Goal: Find specific page/section: Find specific page/section

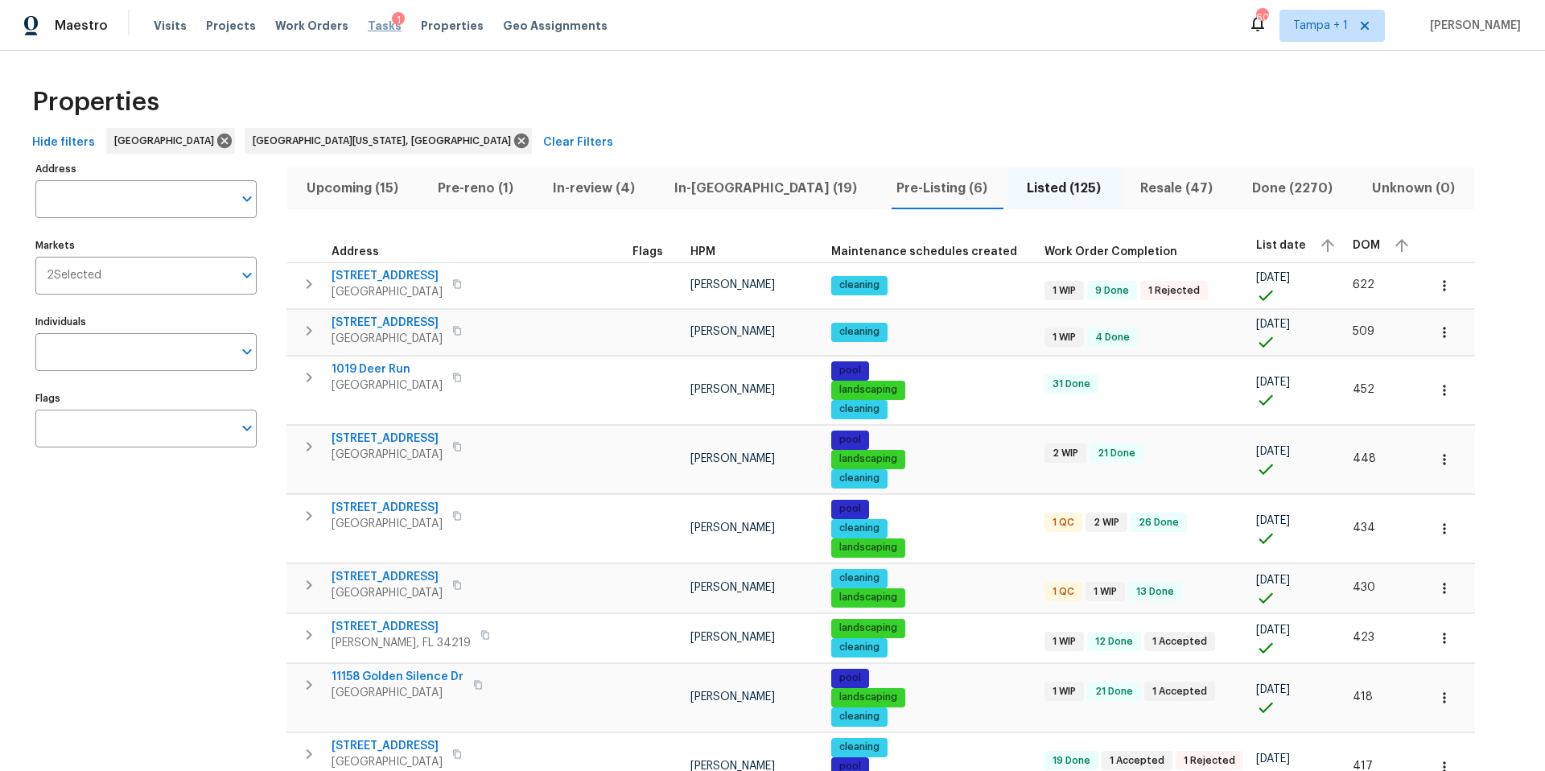
click at [368, 23] on span "Tasks" at bounding box center [385, 25] width 34 height 11
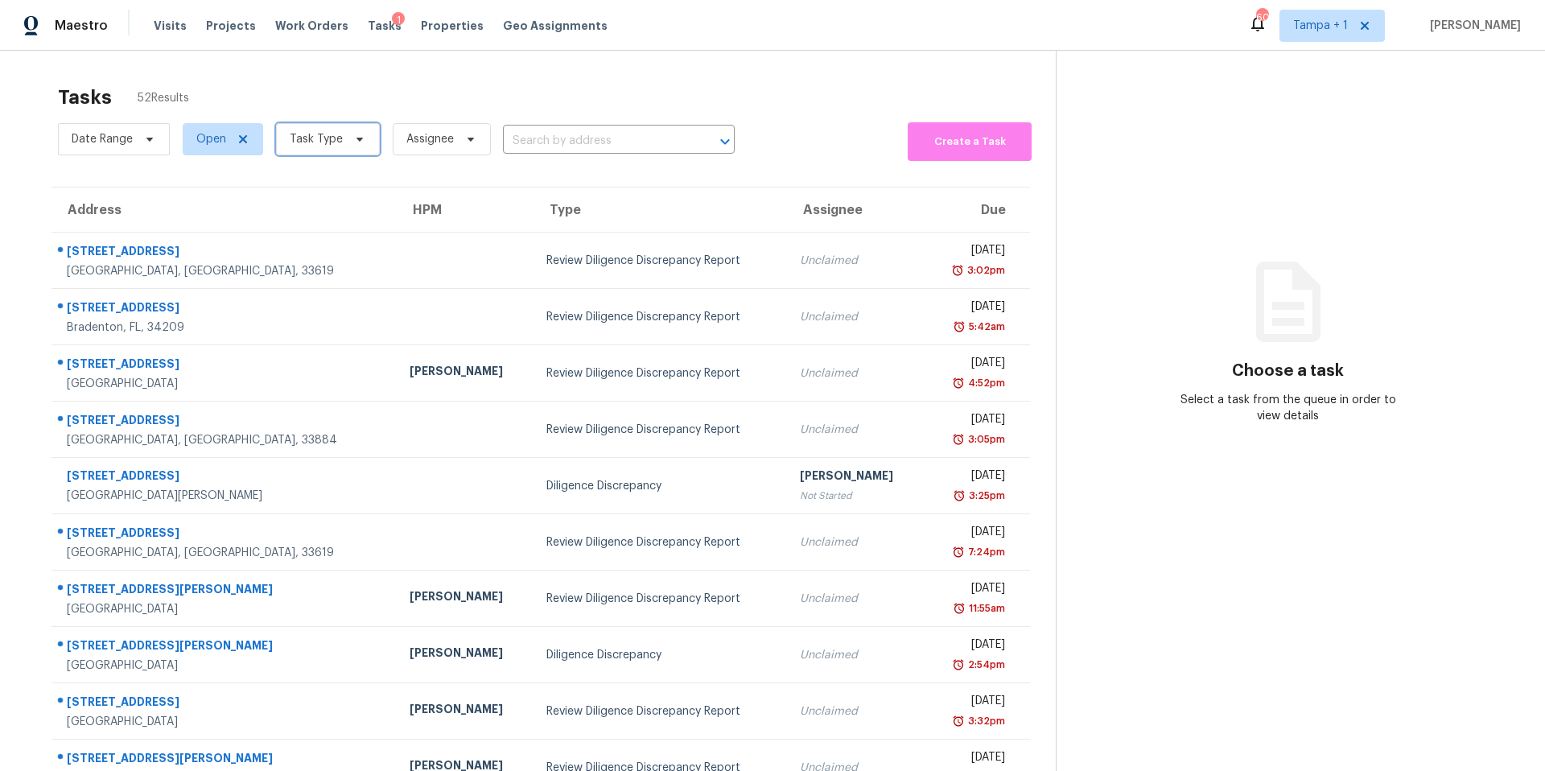
click at [318, 134] on span "Task Type" at bounding box center [316, 139] width 53 height 16
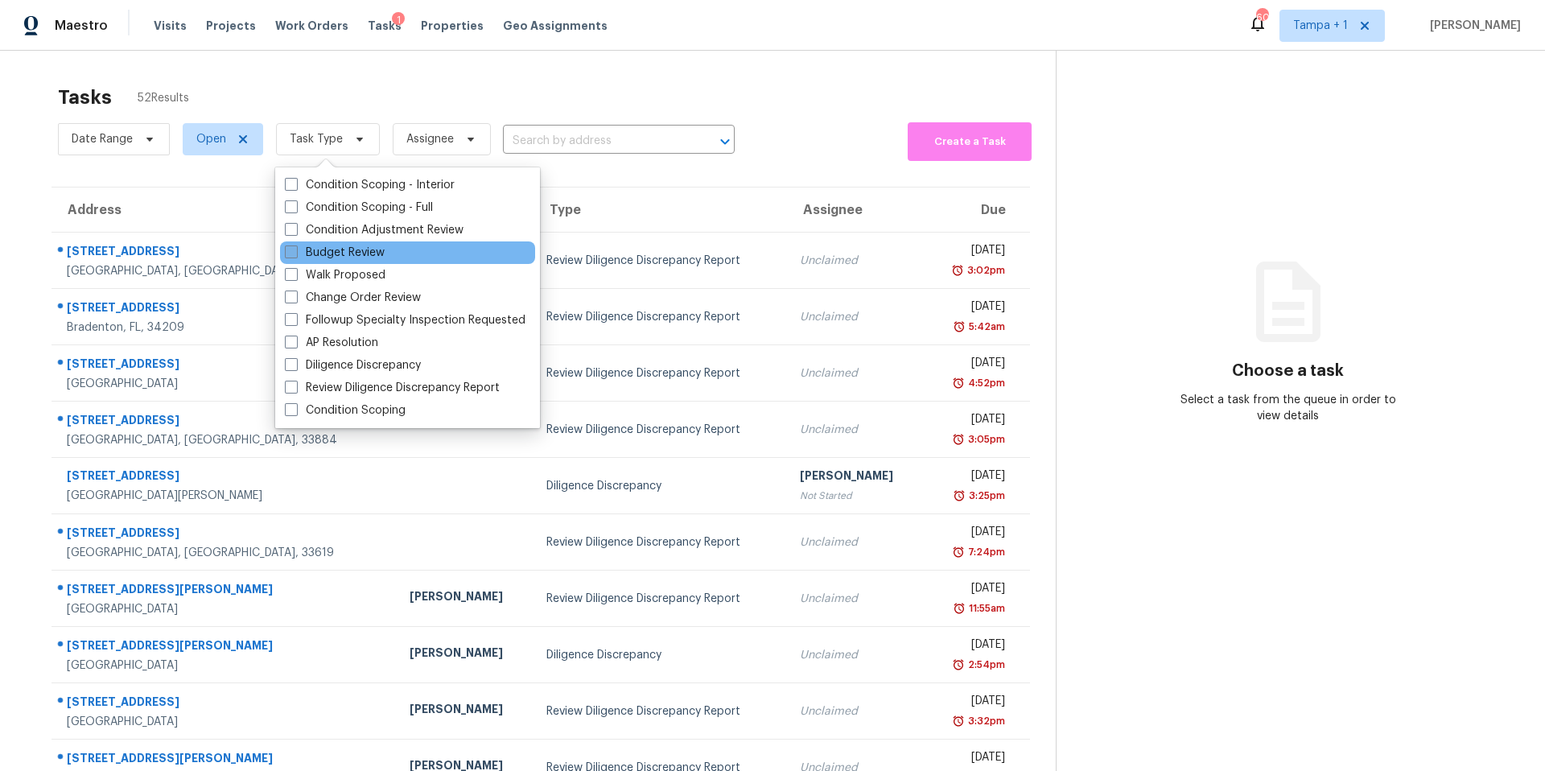
click at [337, 254] on label "Budget Review" at bounding box center [335, 253] width 100 height 16
click at [295, 254] on input "Budget Review" at bounding box center [290, 250] width 10 height 10
checkbox input "true"
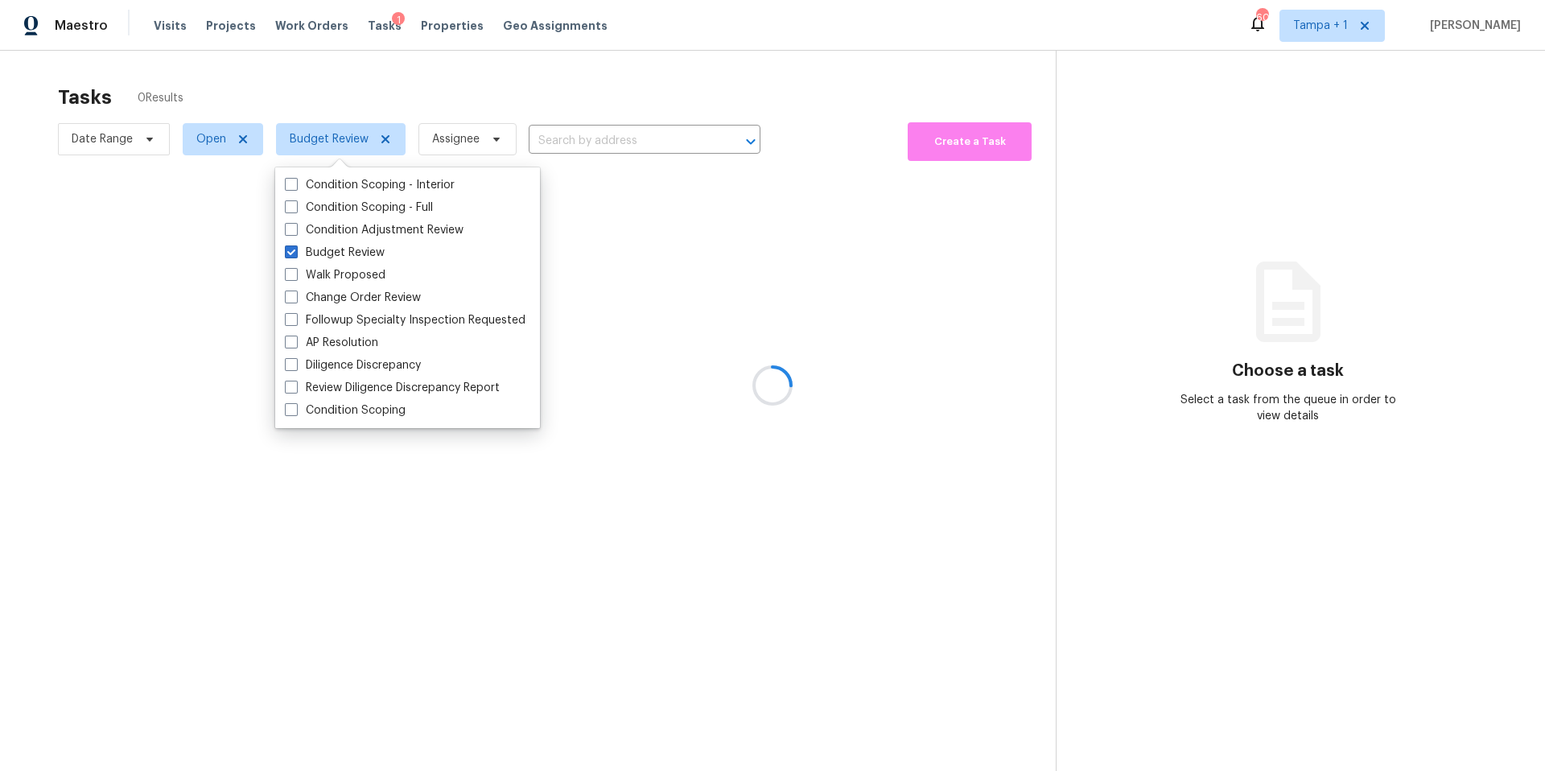
click at [336, 84] on div at bounding box center [772, 385] width 1545 height 771
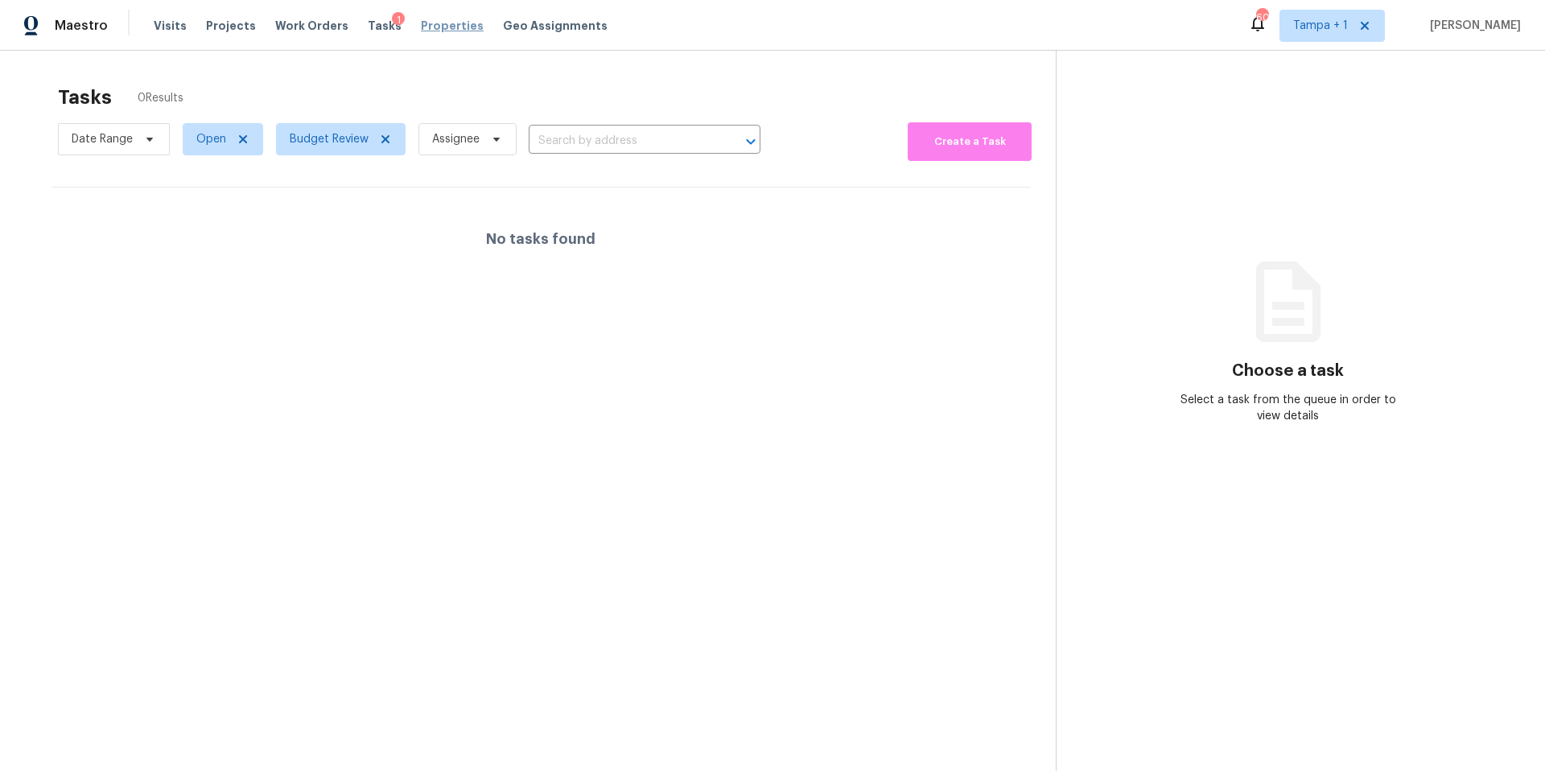
click at [421, 23] on span "Properties" at bounding box center [452, 26] width 63 height 16
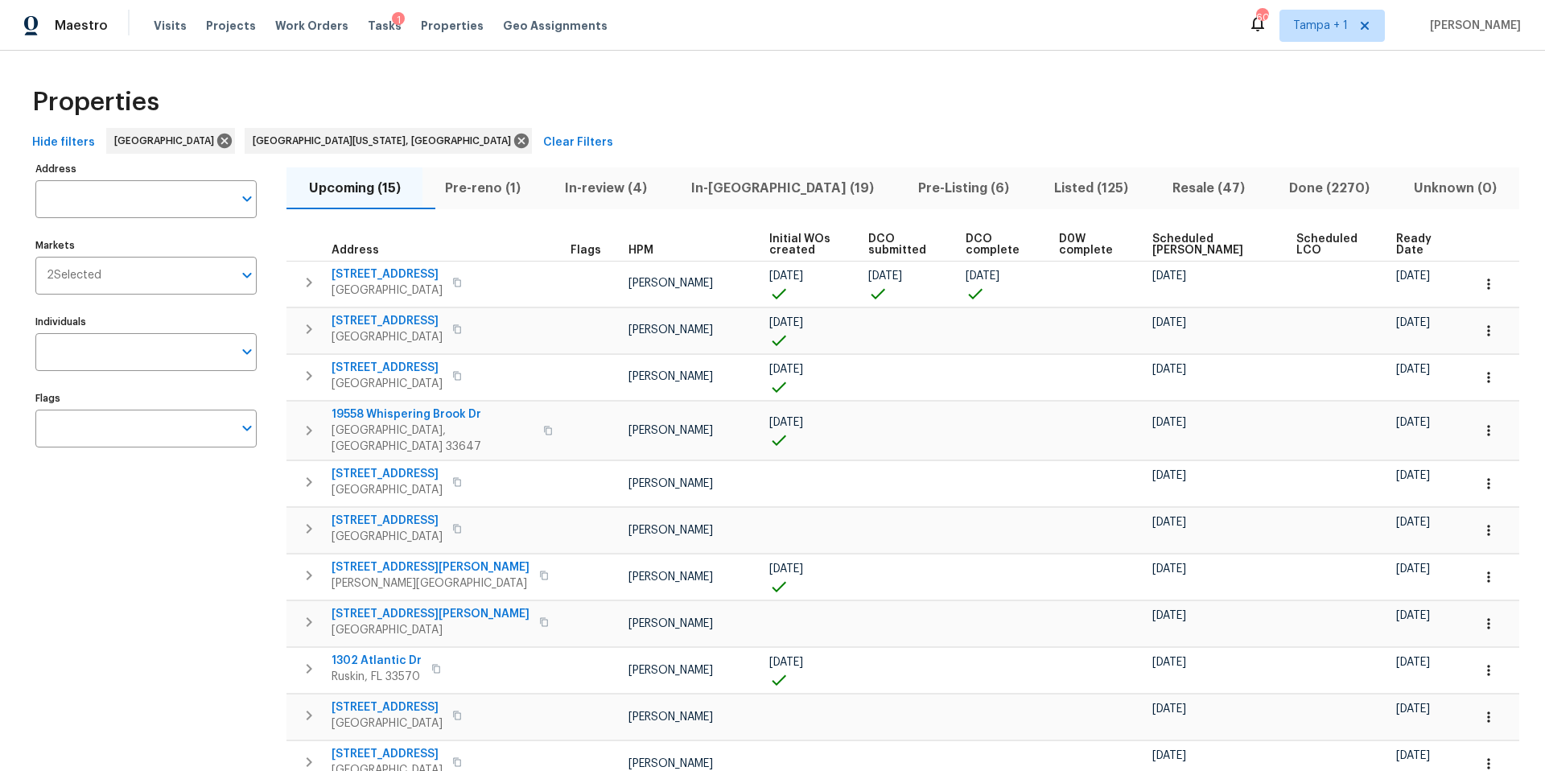
click at [1396, 241] on span "Ready Date" at bounding box center [1419, 244] width 47 height 23
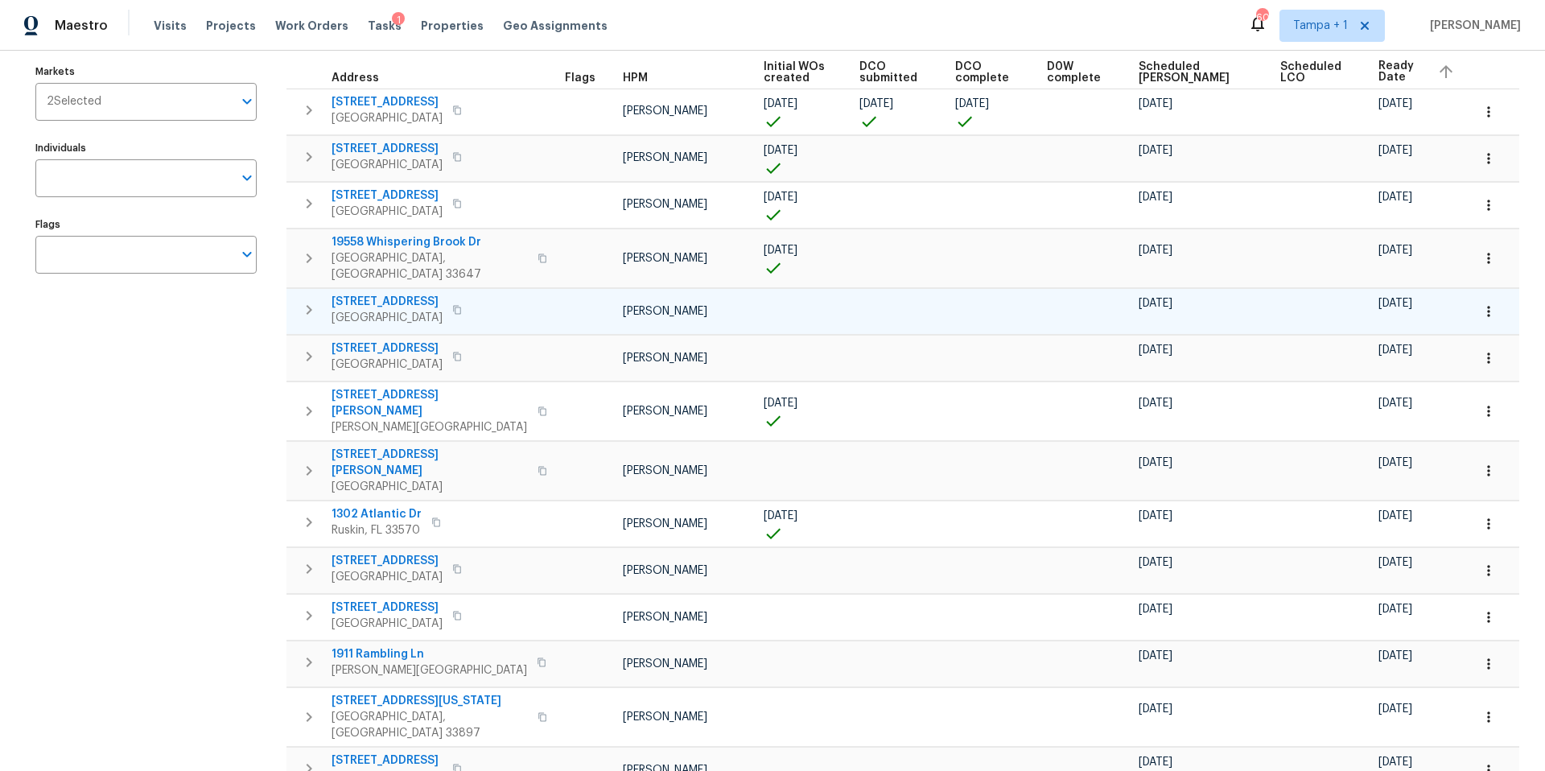
scroll to position [184, 0]
